Goal: Task Accomplishment & Management: Use online tool/utility

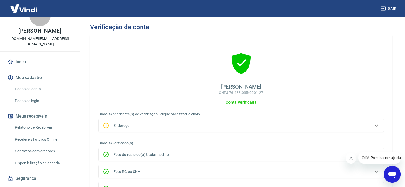
scroll to position [24, 0]
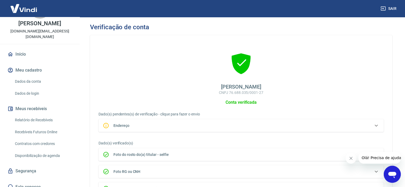
click at [56, 115] on link "Relatório de Recebíveis" at bounding box center [43, 120] width 60 height 11
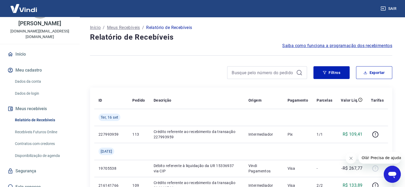
scroll to position [44, 0]
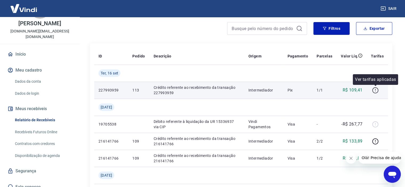
click at [377, 89] on icon "button" at bounding box center [375, 90] width 7 height 7
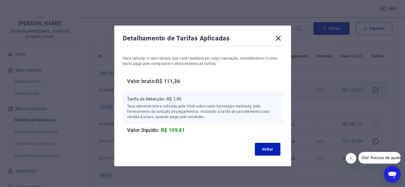
click at [275, 38] on icon at bounding box center [278, 38] width 9 height 9
